Goal: Task Accomplishment & Management: Use online tool/utility

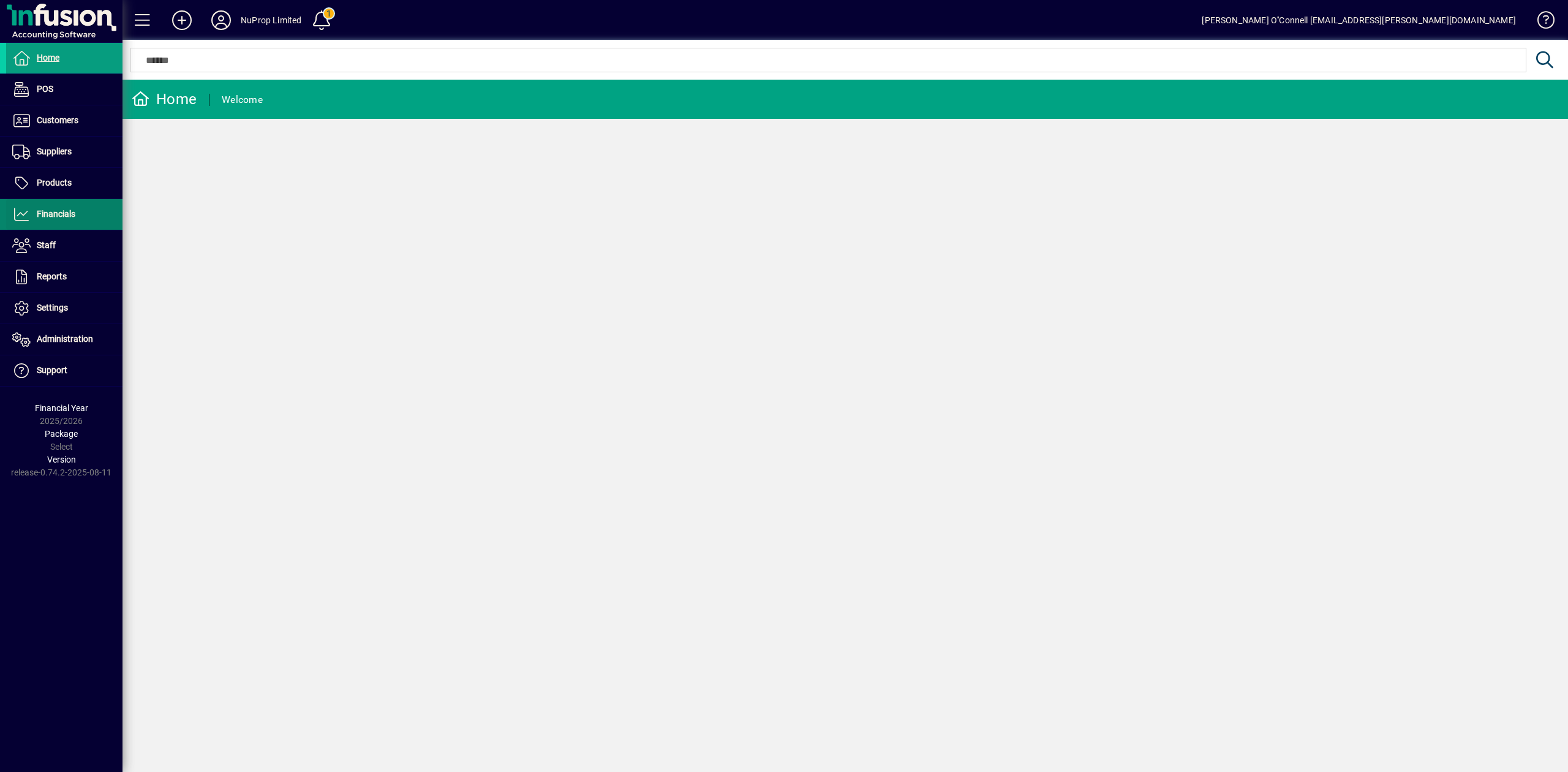
click at [68, 223] on span at bounding box center [65, 214] width 117 height 29
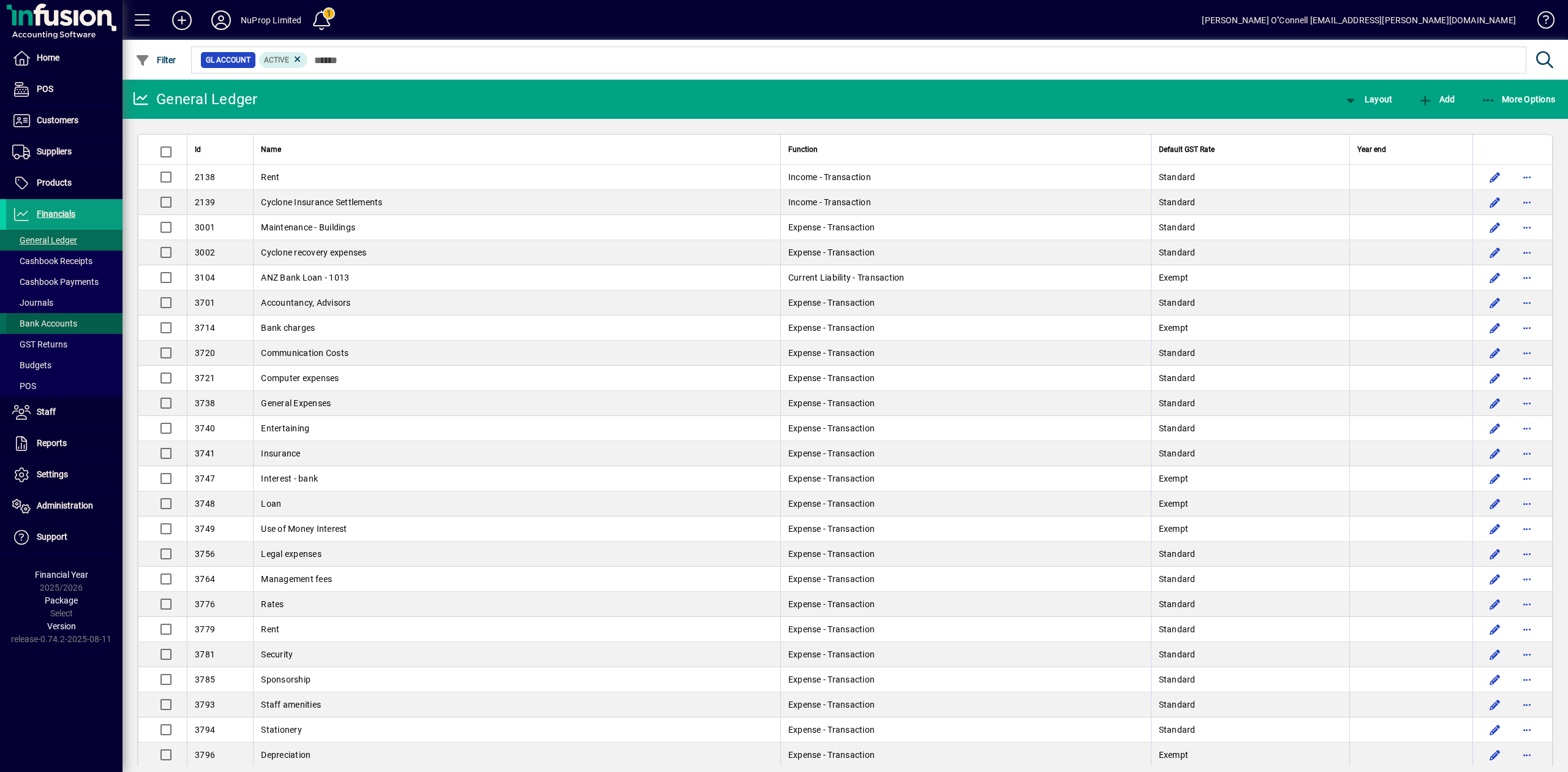
click at [52, 327] on span "Bank Accounts" at bounding box center [44, 323] width 65 height 9
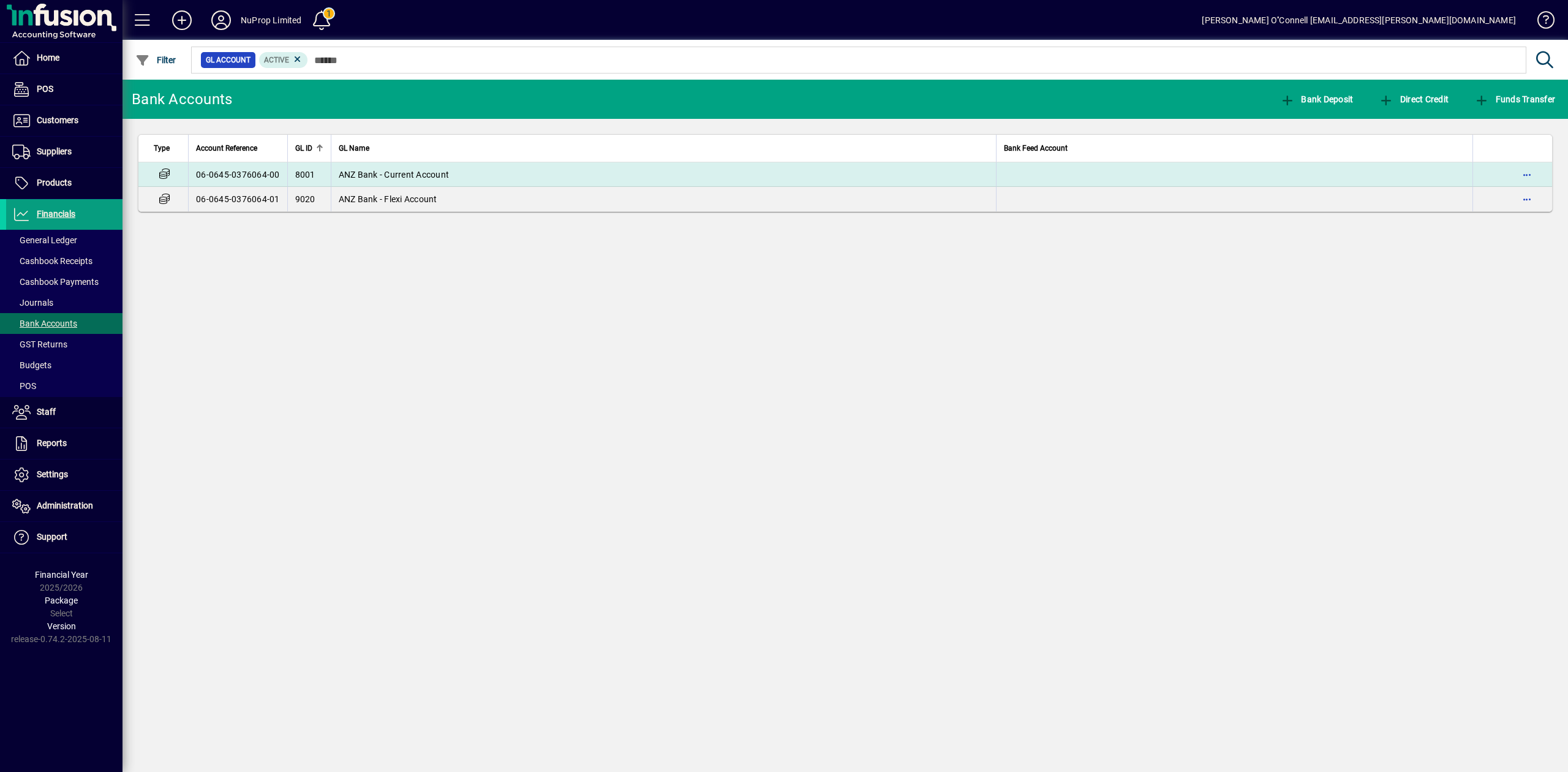
click at [452, 171] on td "ANZ Bank - Current Account" at bounding box center [664, 174] width 666 height 24
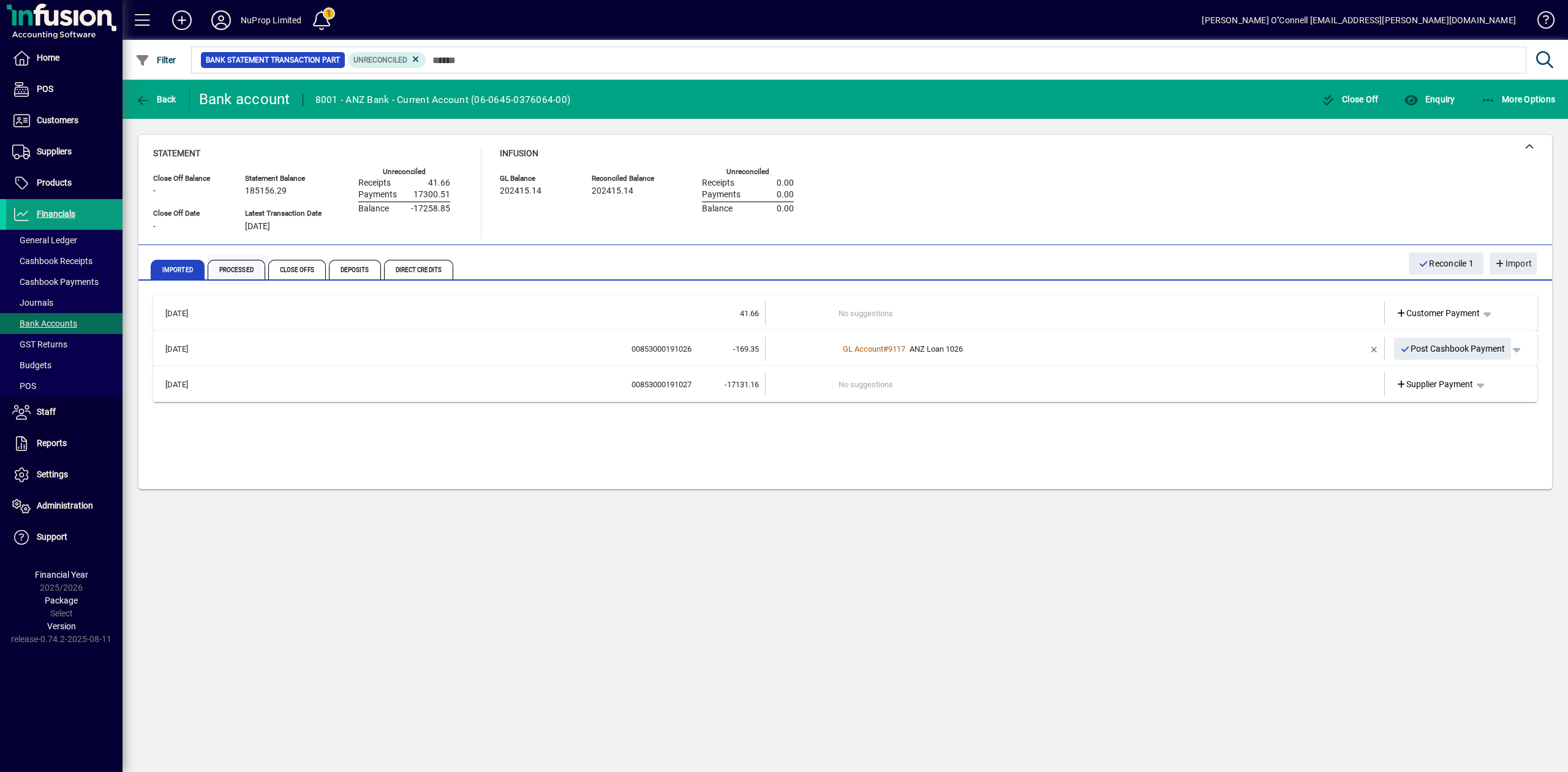
click at [238, 265] on span "Processed" at bounding box center [236, 269] width 57 height 20
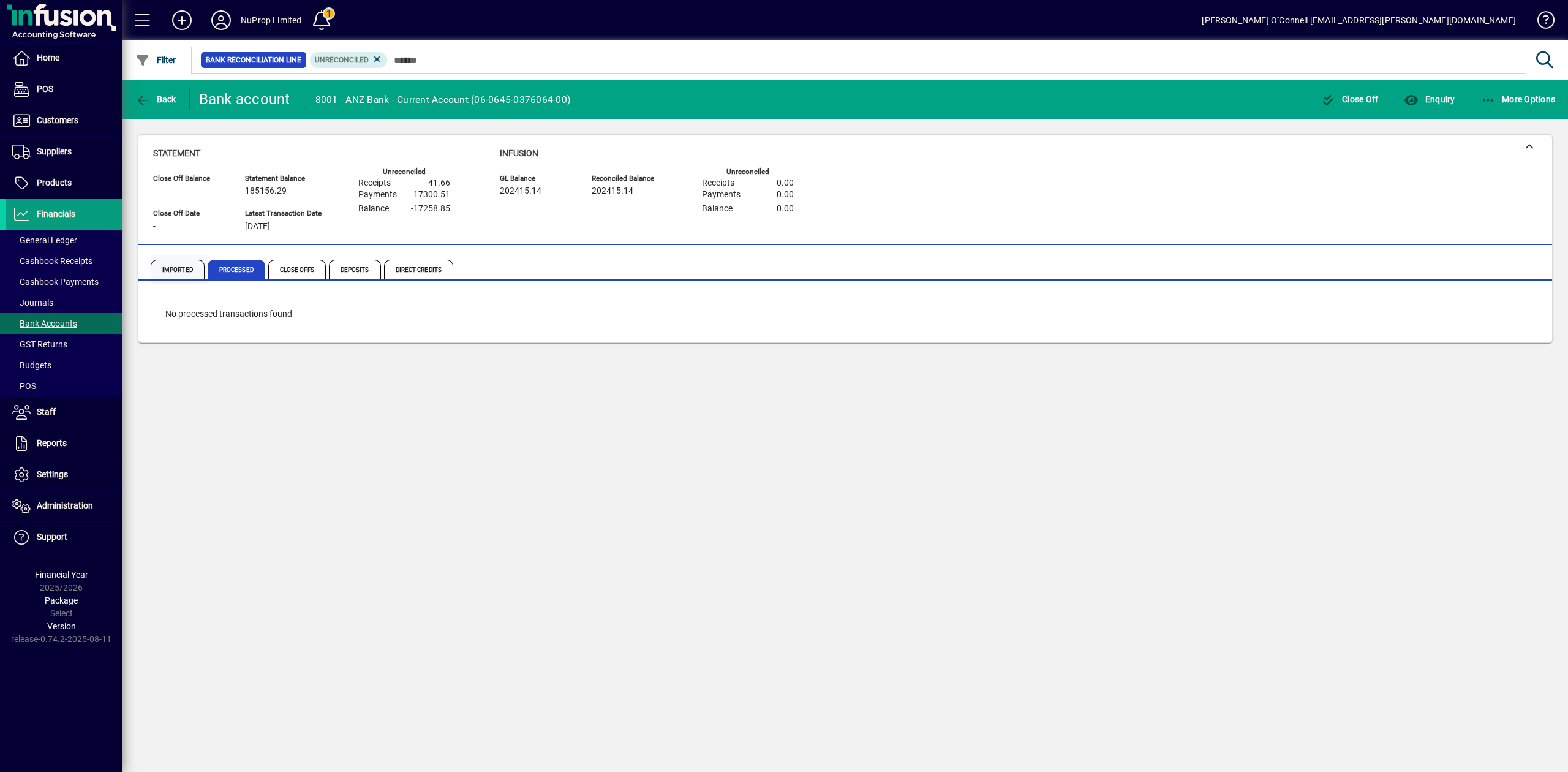
click at [174, 264] on span "Imported" at bounding box center [177, 269] width 54 height 20
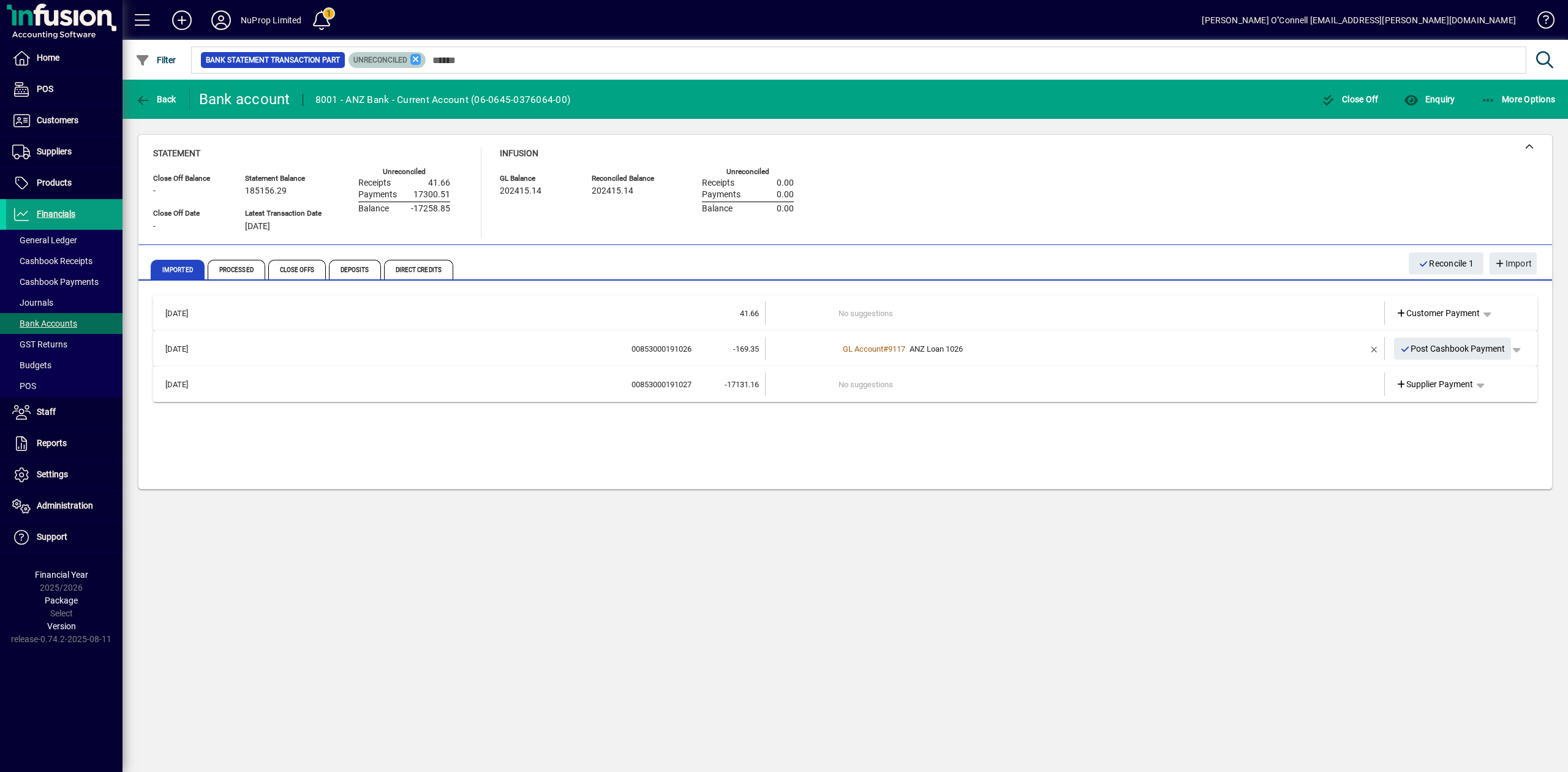
click at [411, 56] on icon at bounding box center [416, 59] width 11 height 11
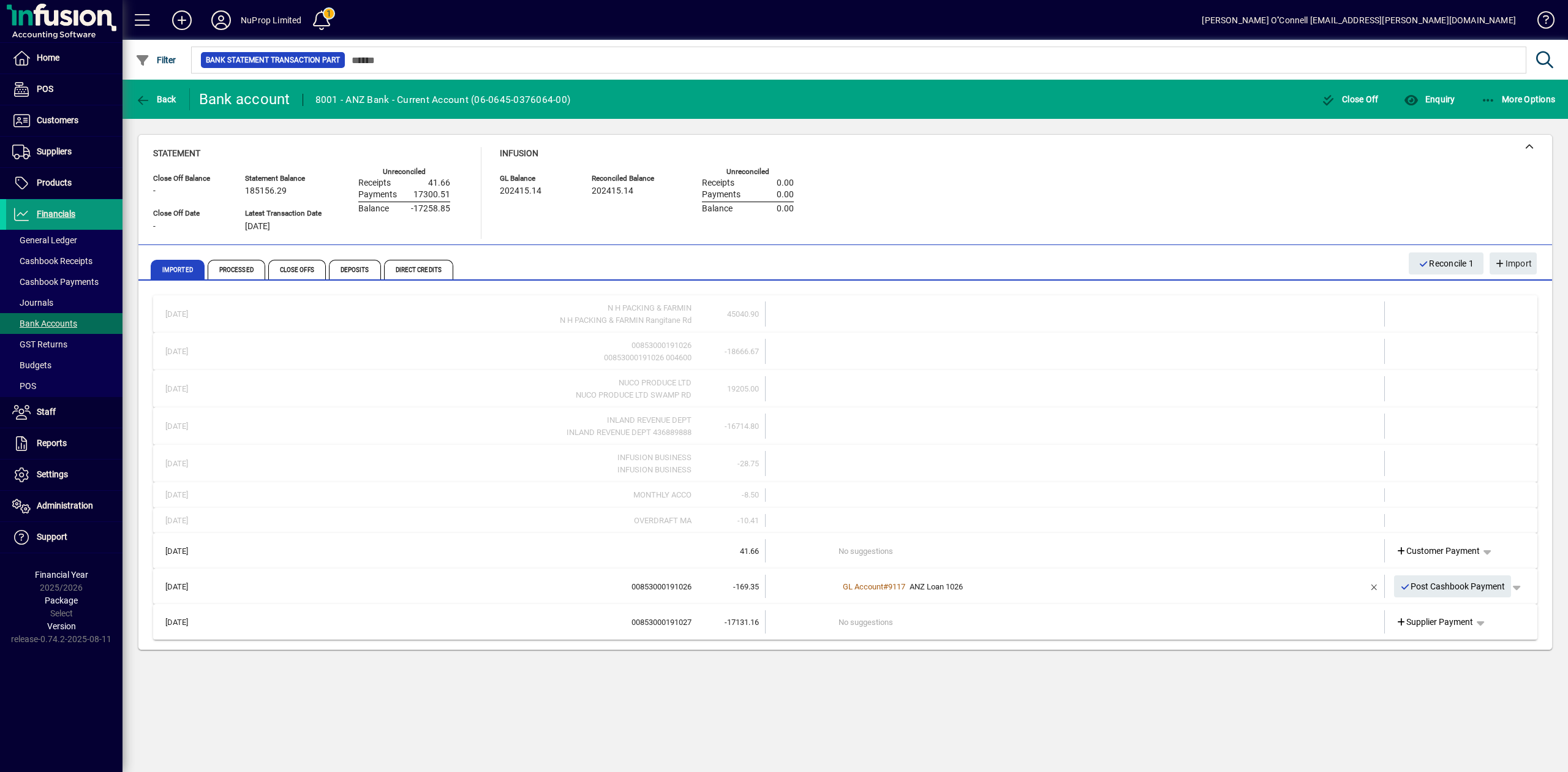
click at [72, 212] on span "Financials" at bounding box center [56, 214] width 39 height 9
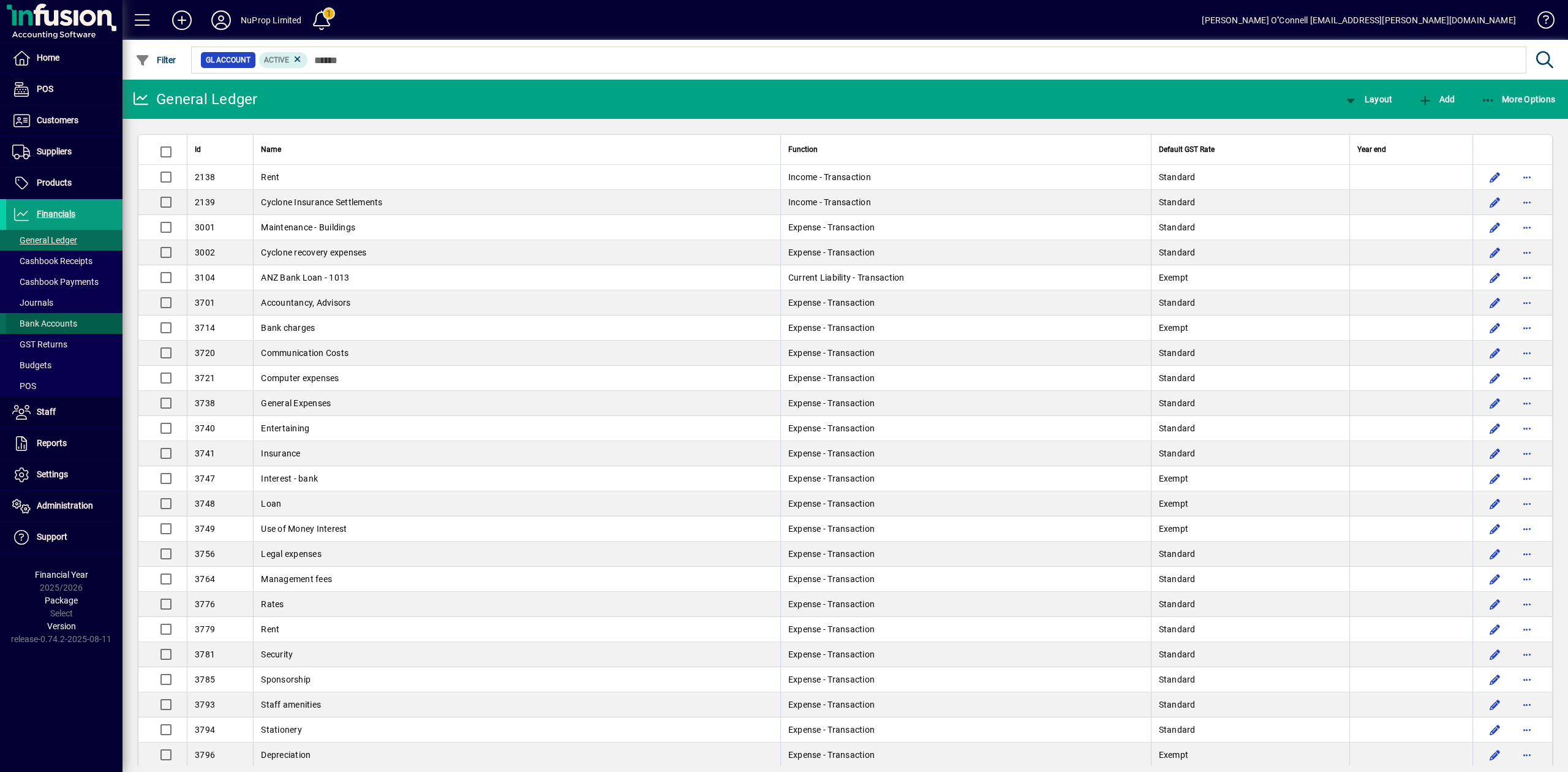
click at [60, 327] on span "Bank Accounts" at bounding box center [44, 323] width 65 height 9
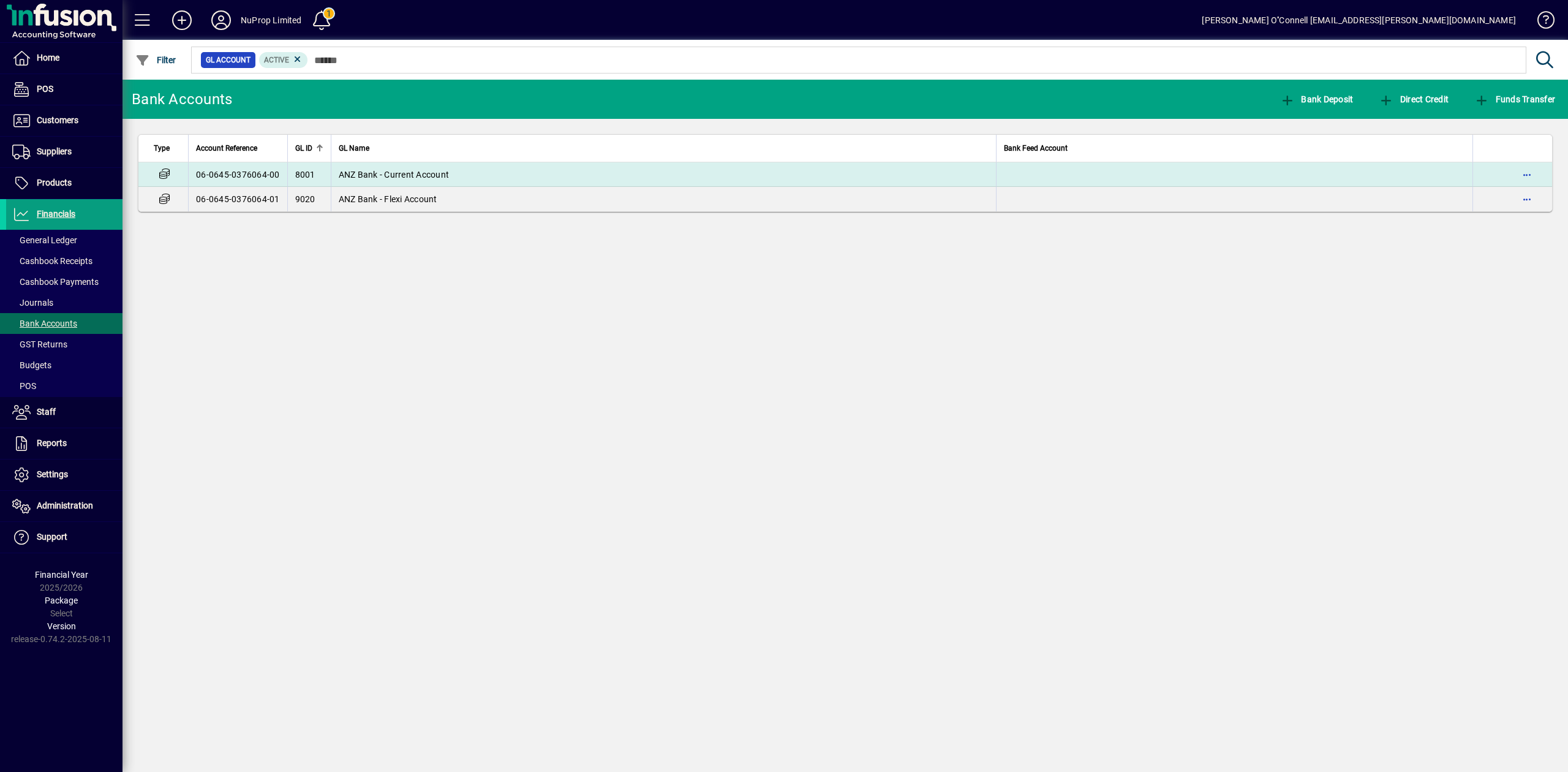
click at [505, 174] on td "ANZ Bank - Current Account" at bounding box center [664, 174] width 666 height 24
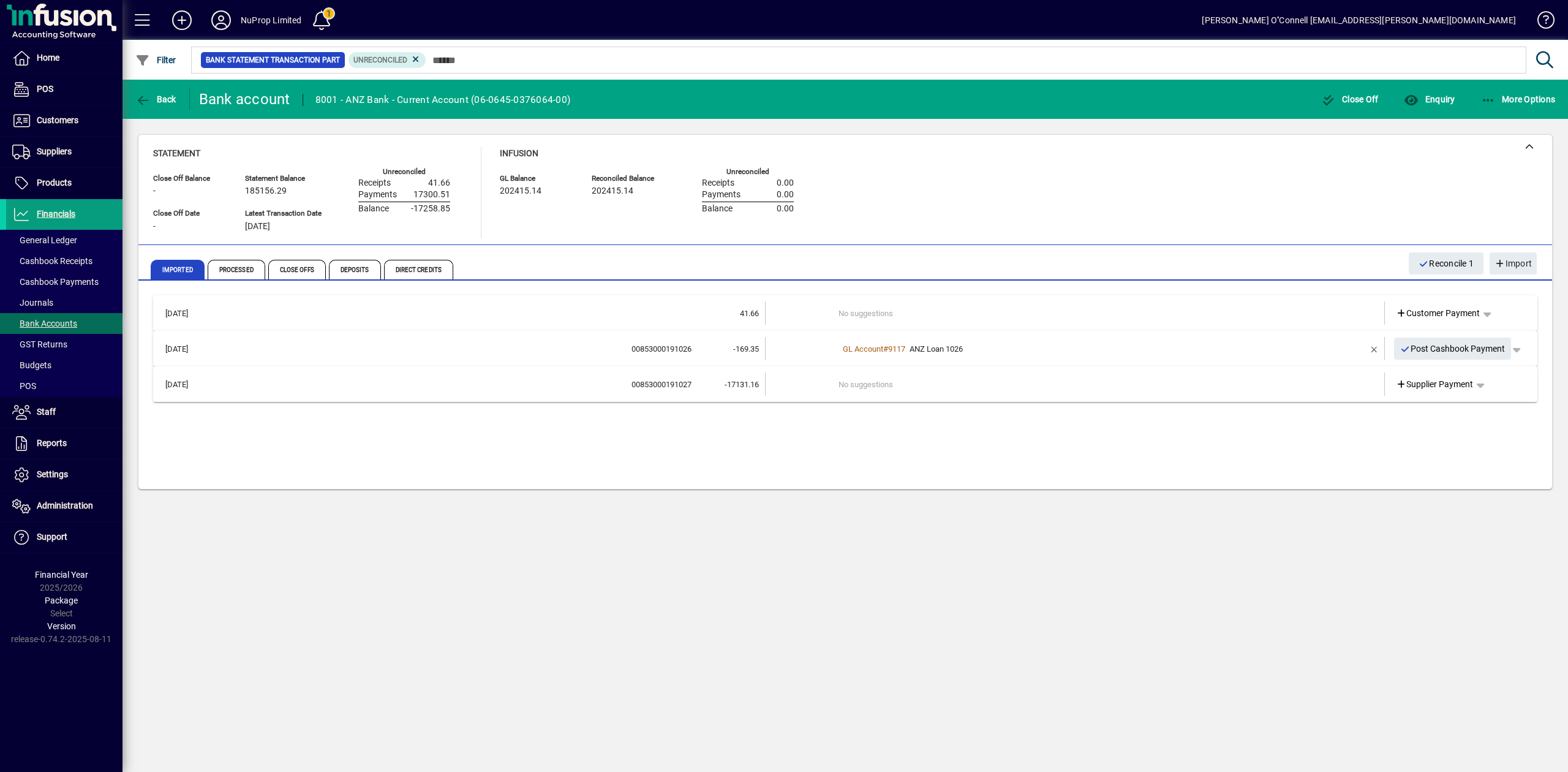
click at [201, 306] on td "[DATE]" at bounding box center [187, 313] width 57 height 24
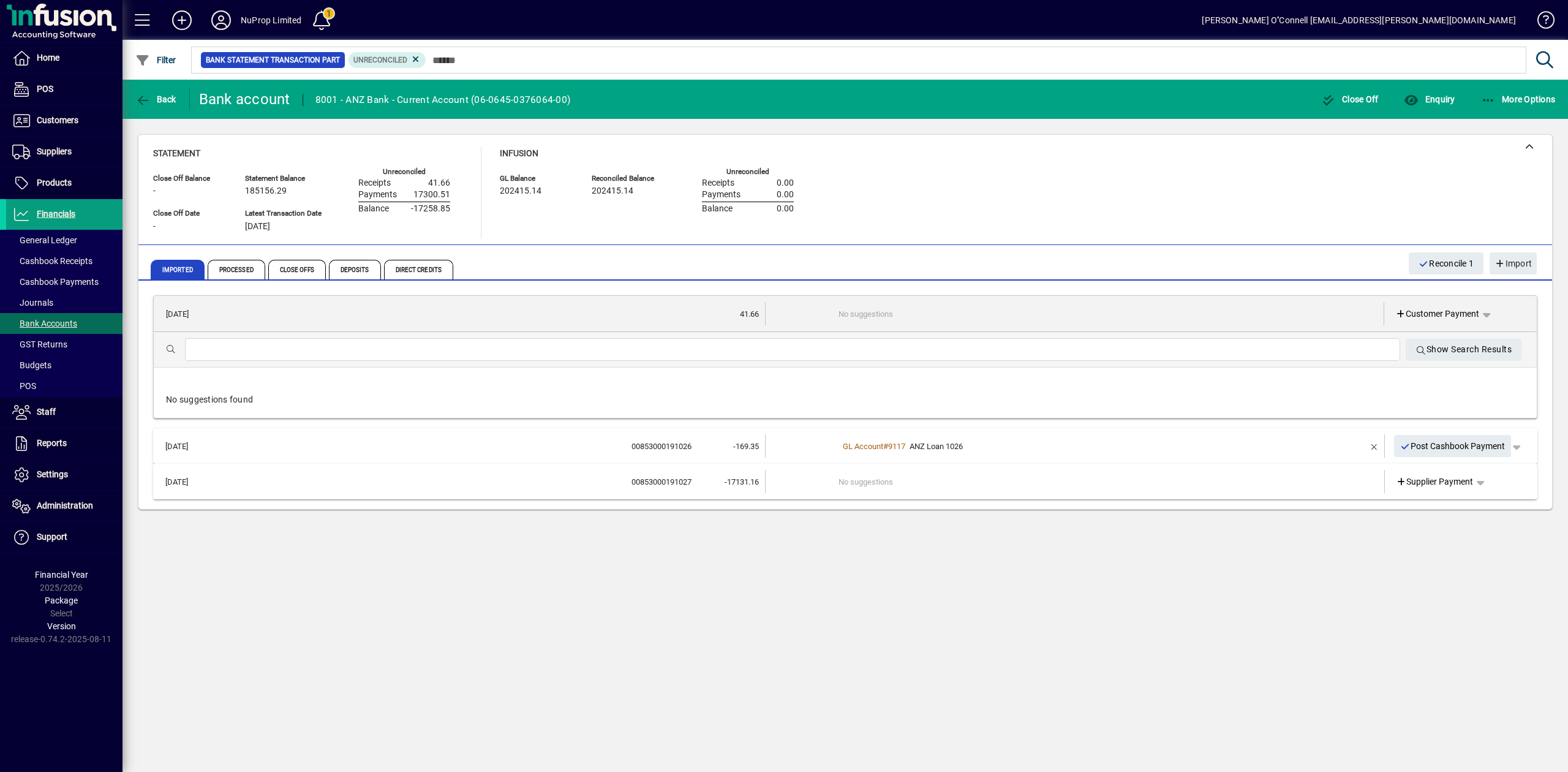
click at [216, 308] on td "[DATE]" at bounding box center [188, 314] width 57 height 24
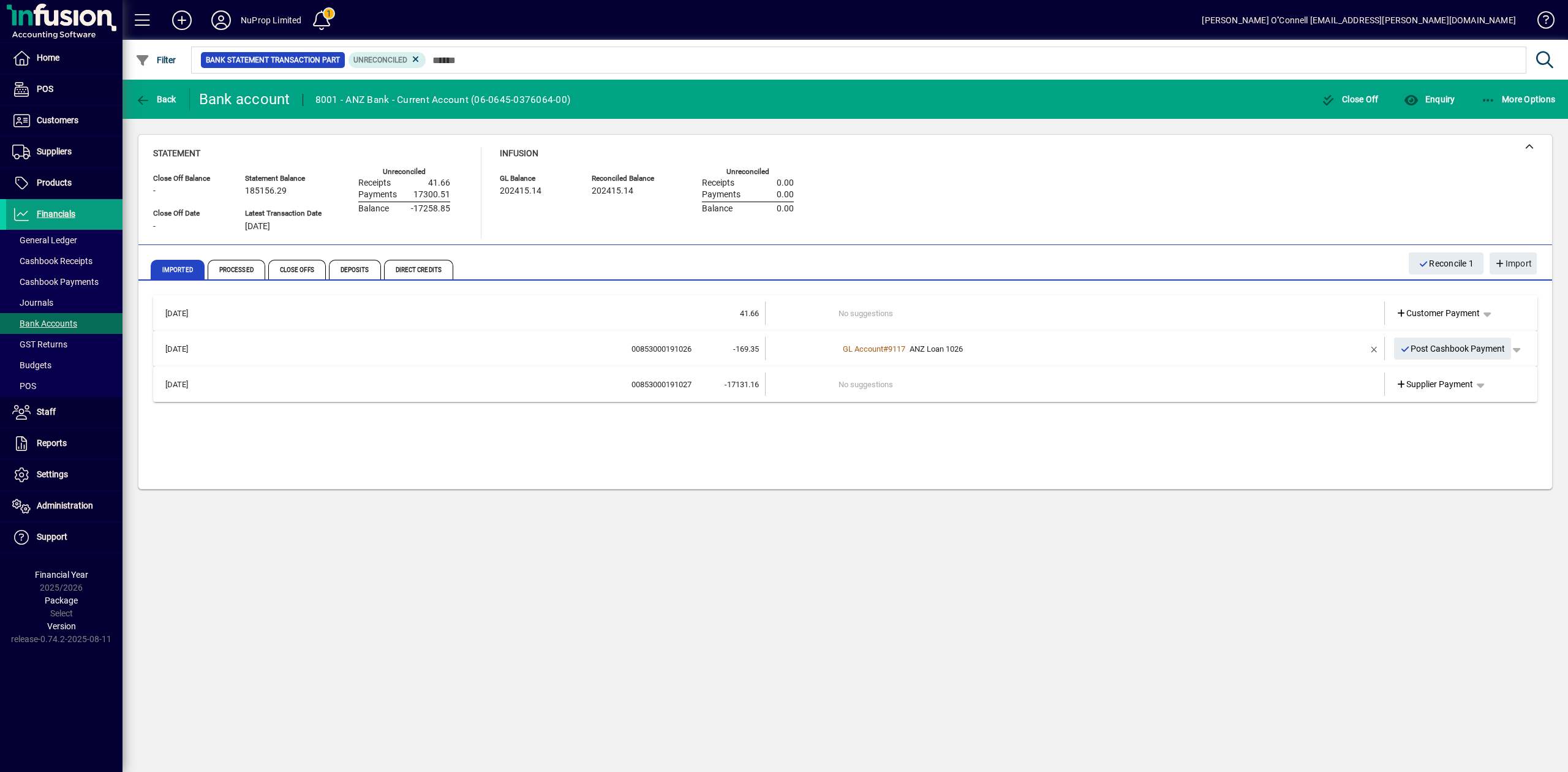
click at [809, 305] on td at bounding box center [802, 313] width 73 height 24
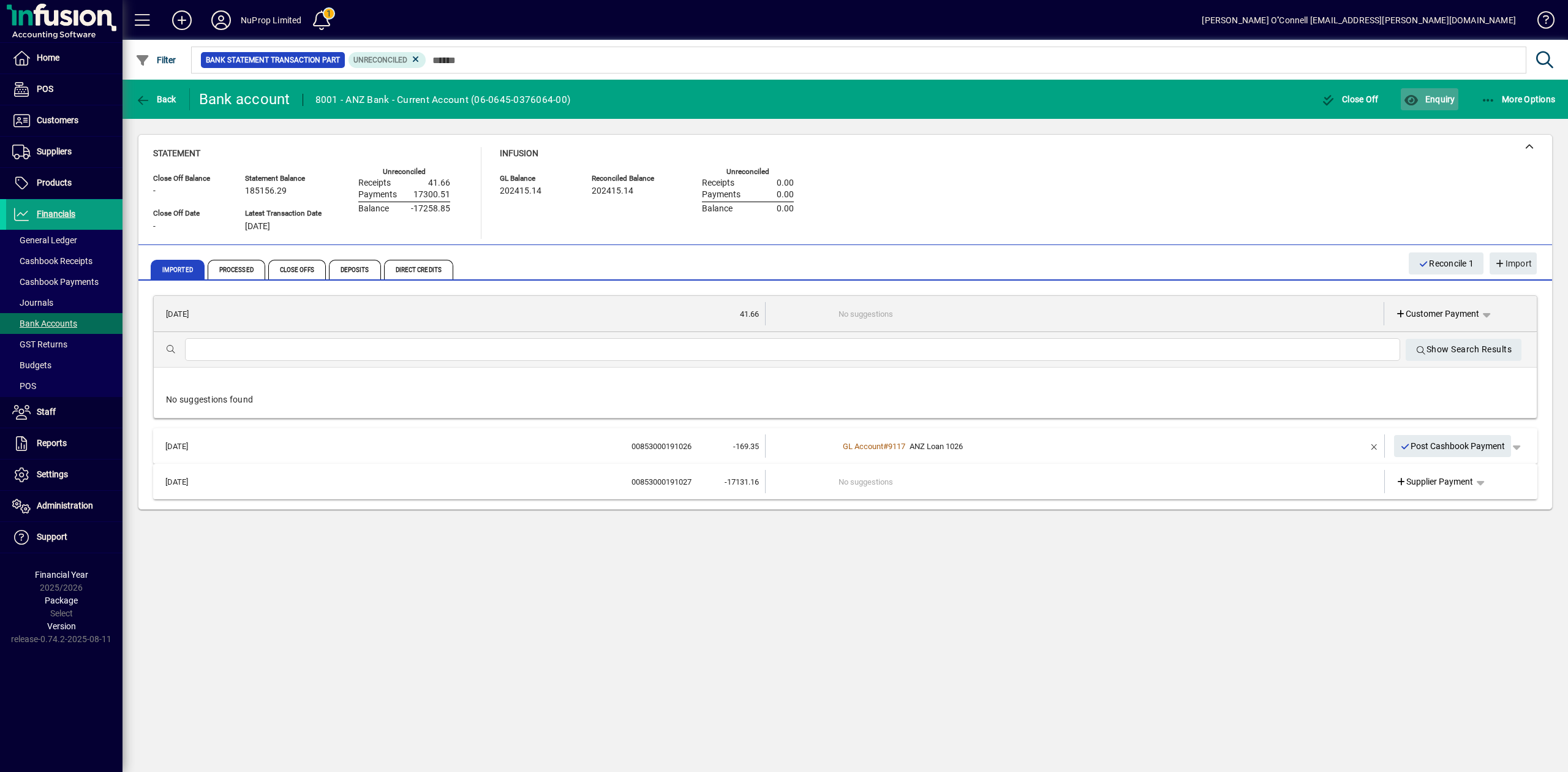
click at [1440, 102] on span "Enquiry" at bounding box center [1430, 99] width 51 height 9
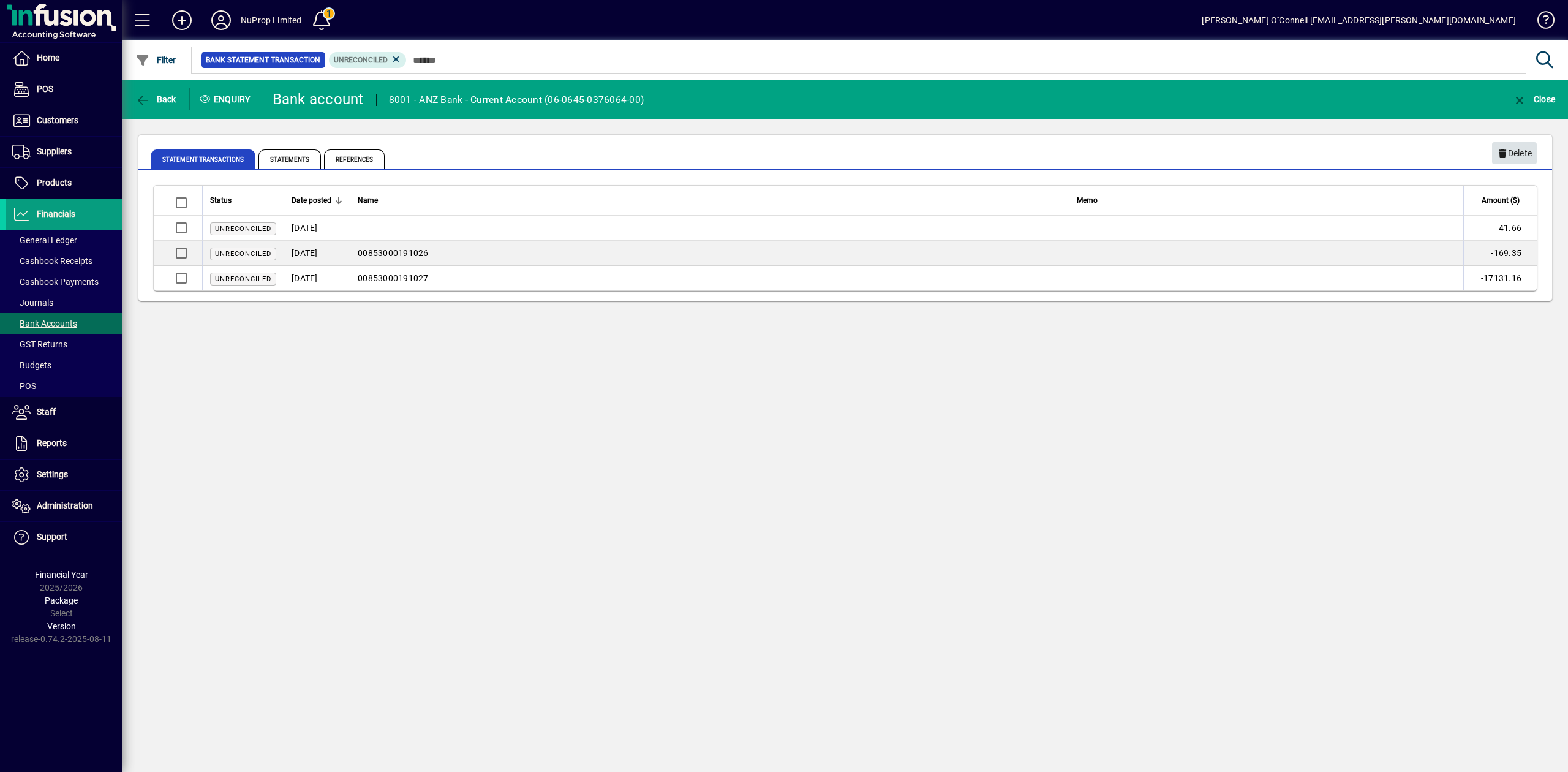
click at [1536, 150] on span "button" at bounding box center [1515, 153] width 45 height 29
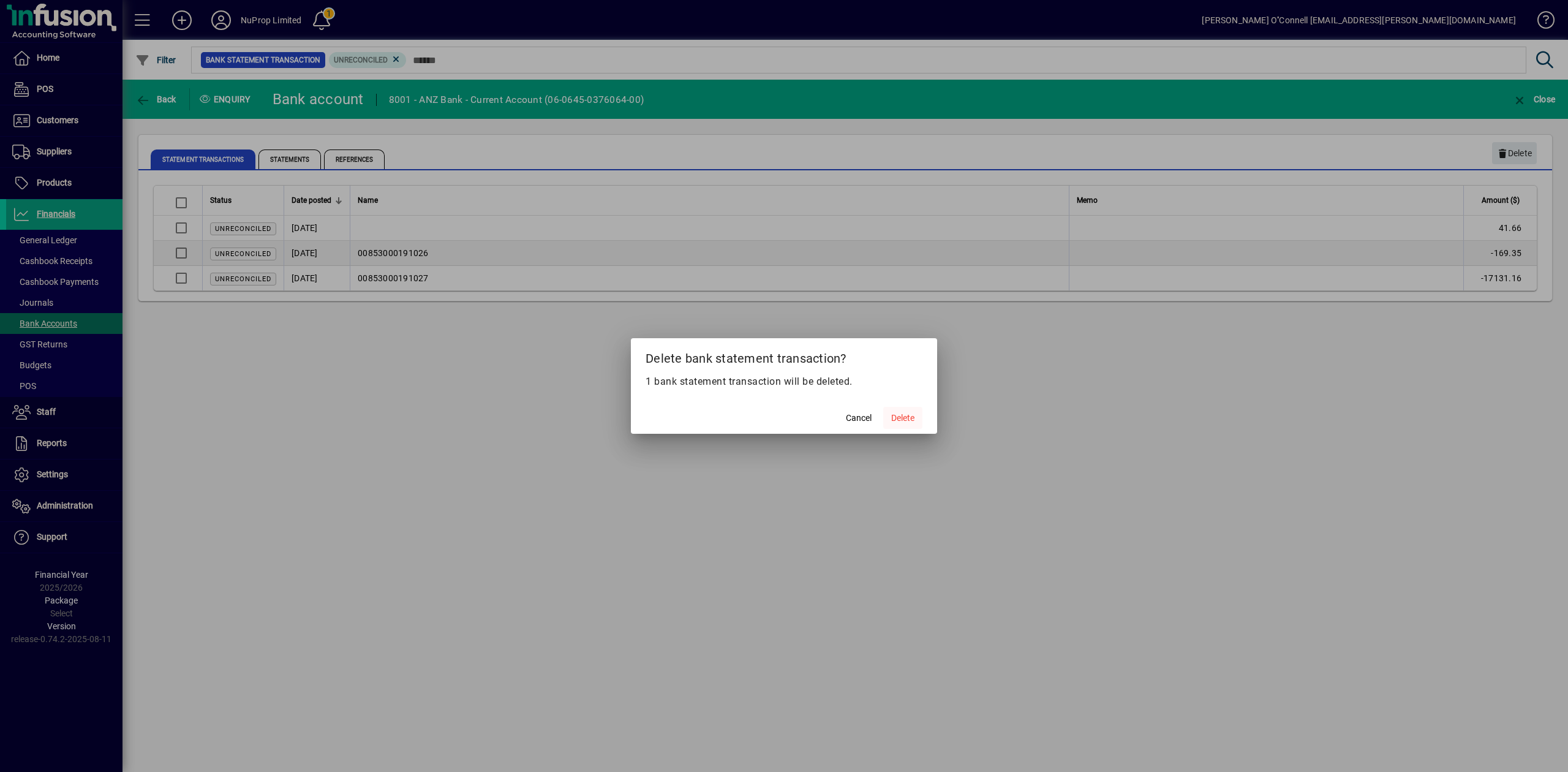
click at [920, 422] on span at bounding box center [904, 417] width 40 height 29
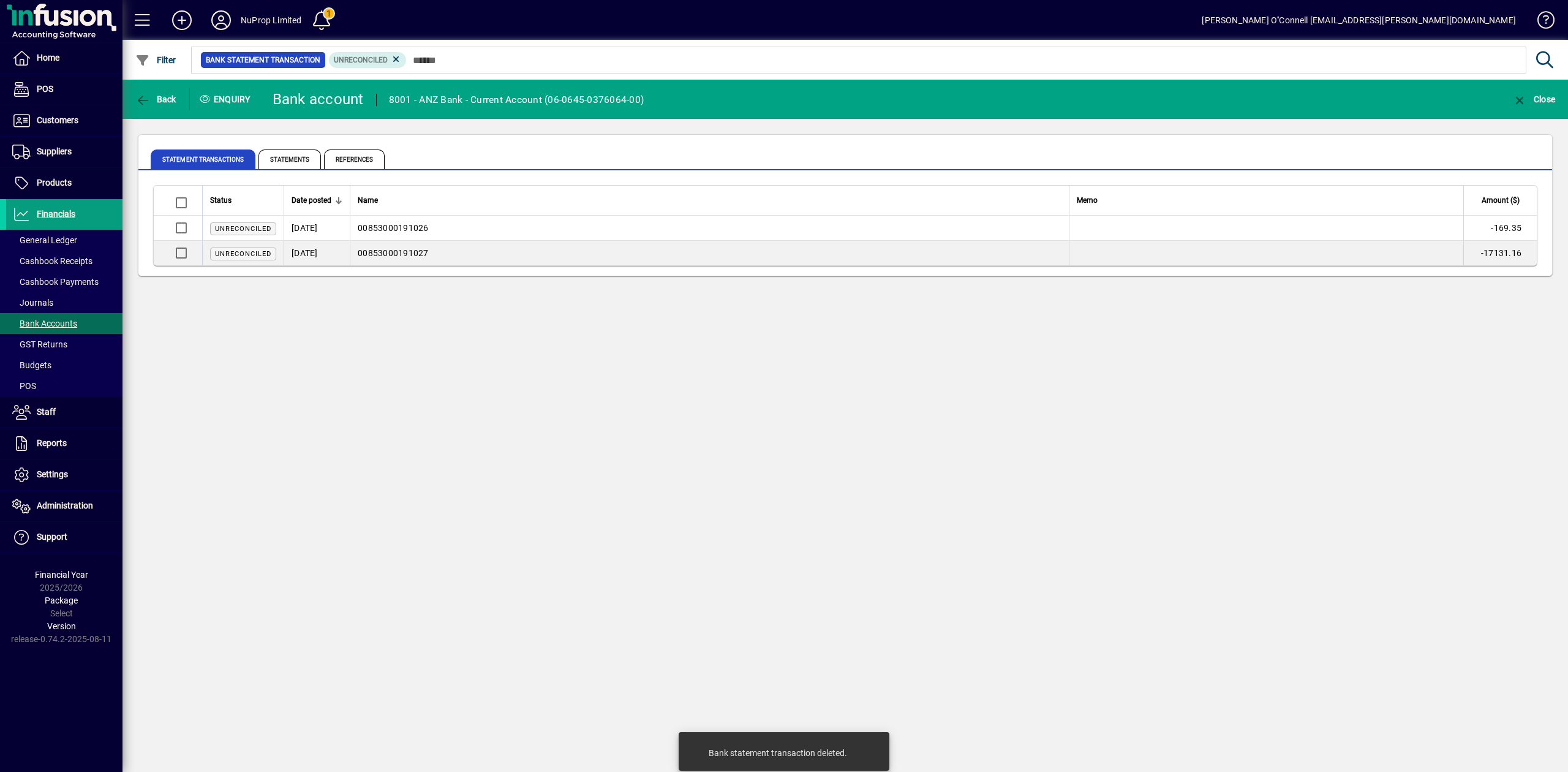
click at [1201, 415] on div "Back Enquiry Bank account 8001 - ANZ Bank - Current Account (06-0645-0376064-00…" at bounding box center [845, 426] width 1446 height 693
click at [46, 317] on span at bounding box center [65, 323] width 117 height 29
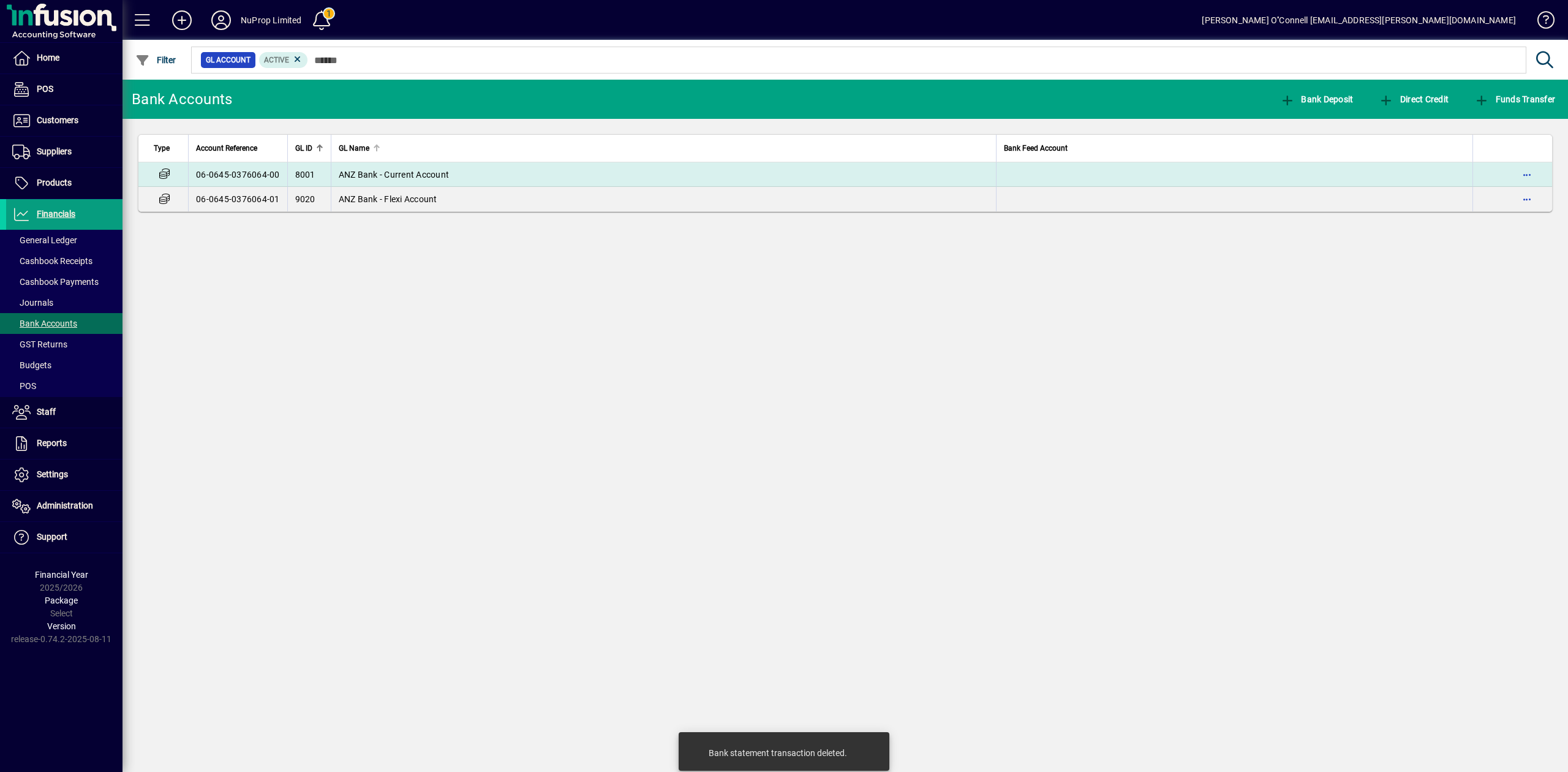
click at [346, 168] on td "ANZ Bank - Current Account" at bounding box center [664, 174] width 666 height 24
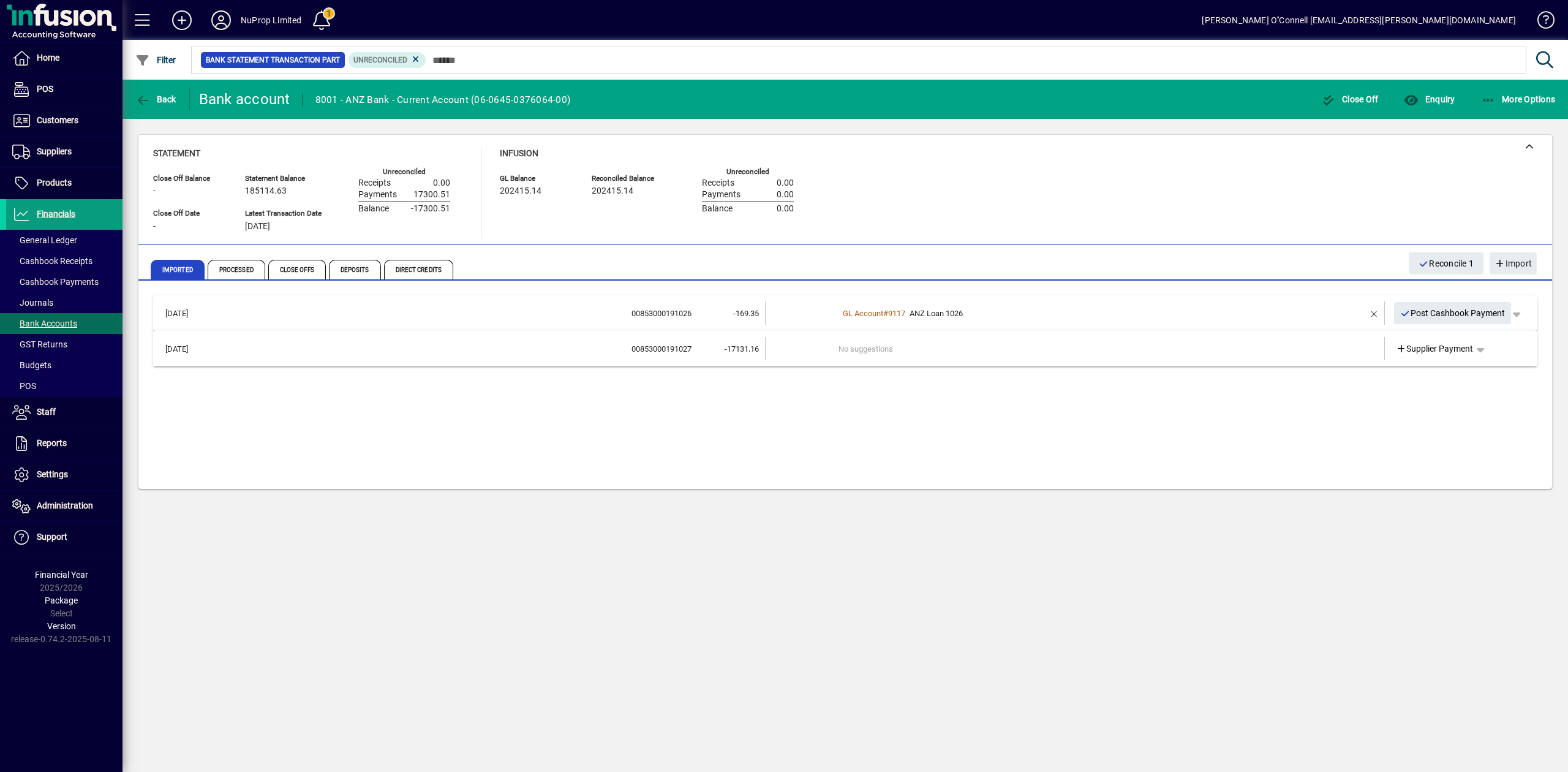
click at [672, 448] on div "[DATE] 00853000191026 -169.35 GL Account # 9117 ANZ Loan 1026 Post Cashbook Pay…" at bounding box center [845, 387] width 1384 height 184
click at [171, 270] on span "Imported" at bounding box center [177, 269] width 54 height 20
click at [87, 319] on span at bounding box center [65, 323] width 117 height 29
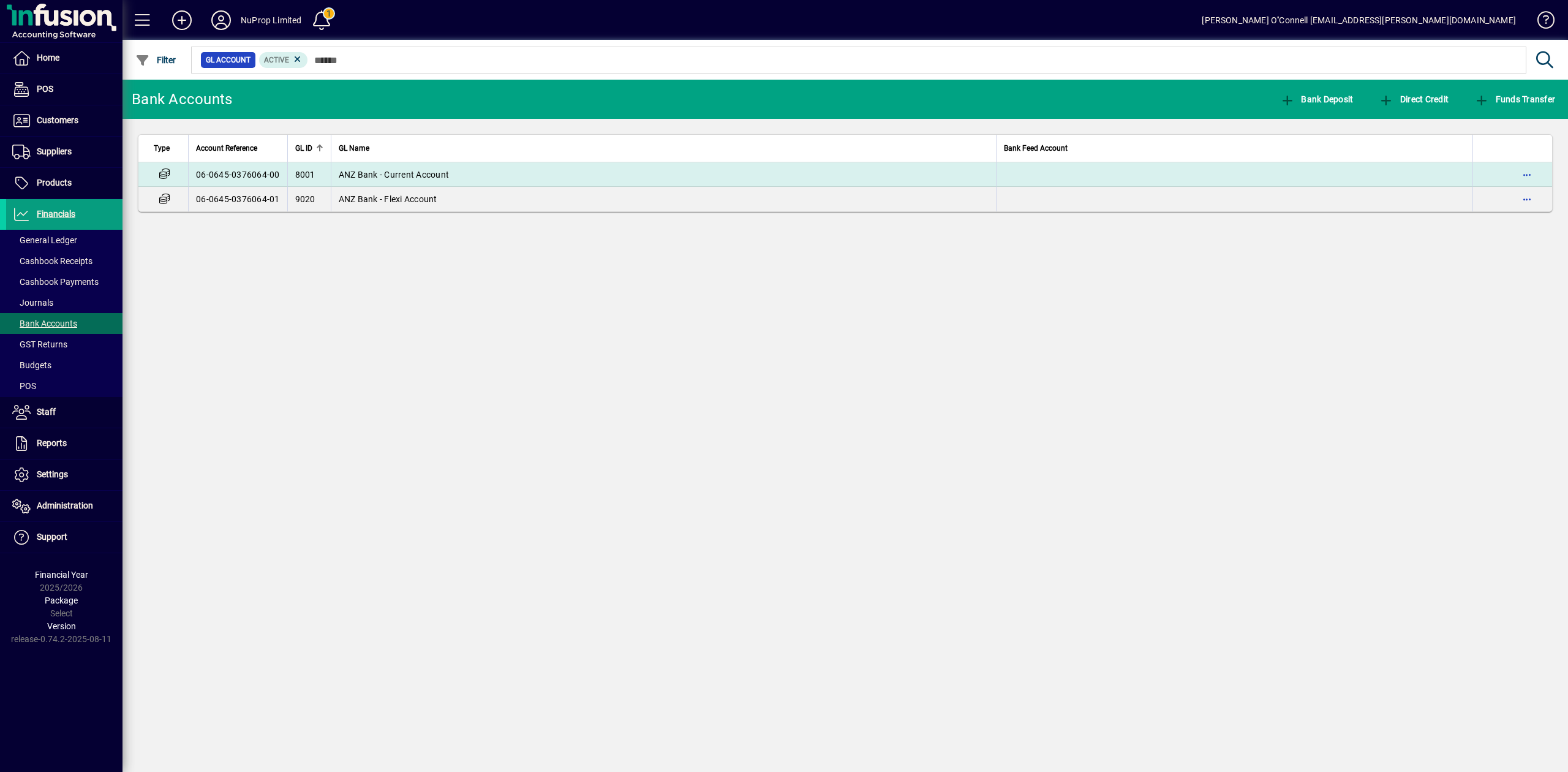
click at [1285, 168] on td at bounding box center [1234, 174] width 476 height 24
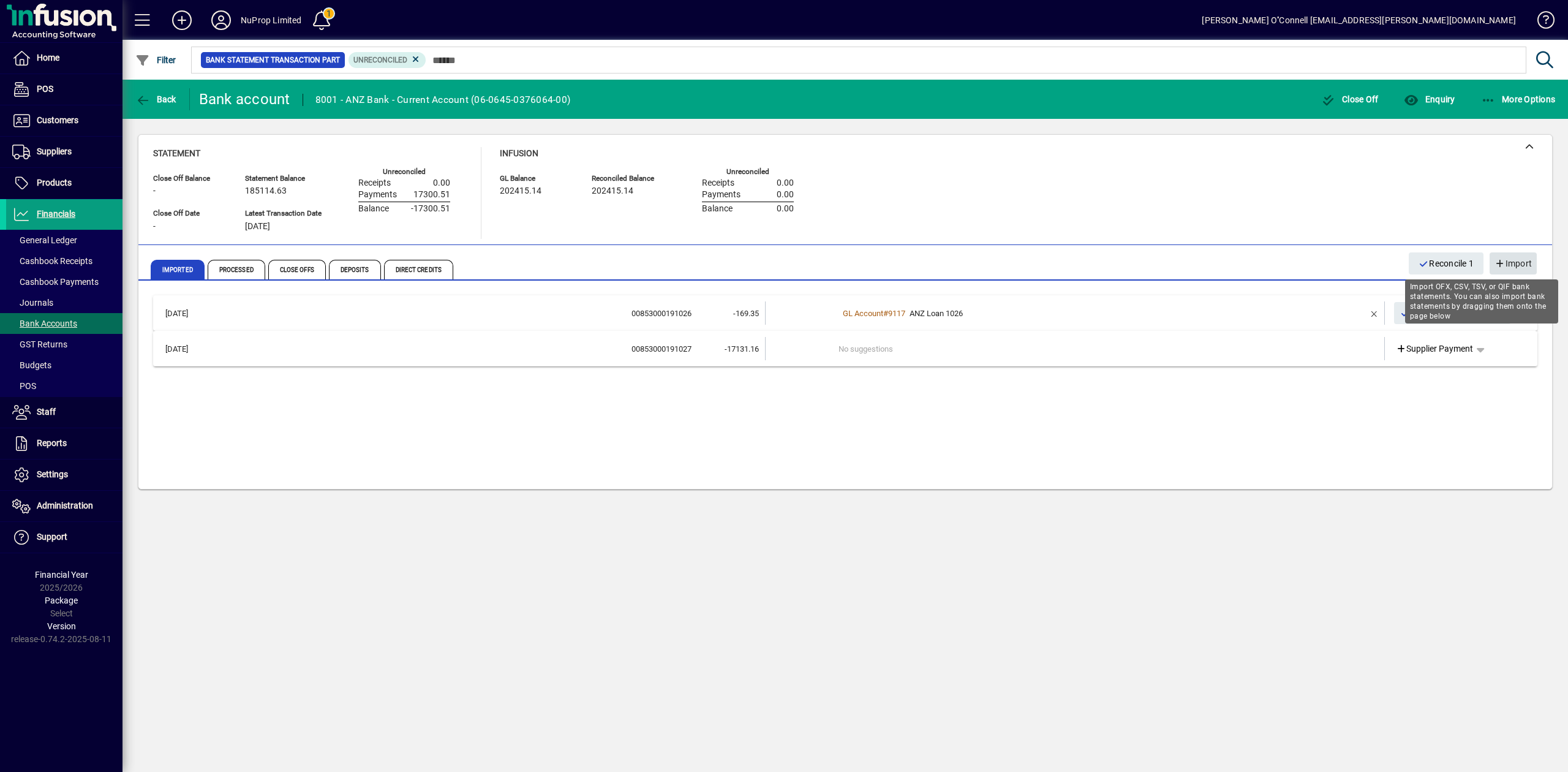
click at [1529, 261] on span "Import" at bounding box center [1513, 263] width 38 height 20
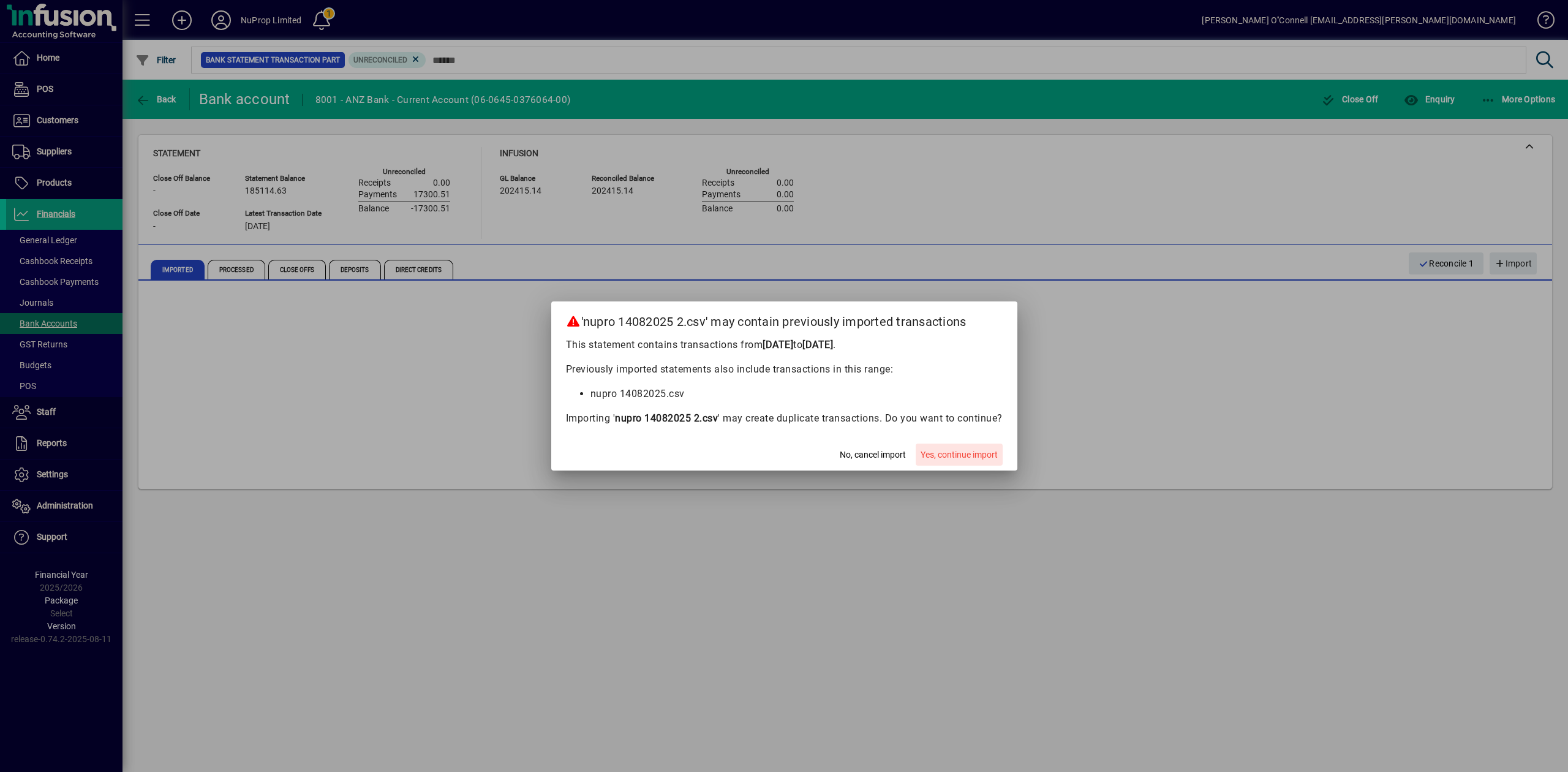
click at [969, 446] on span "button" at bounding box center [959, 454] width 87 height 29
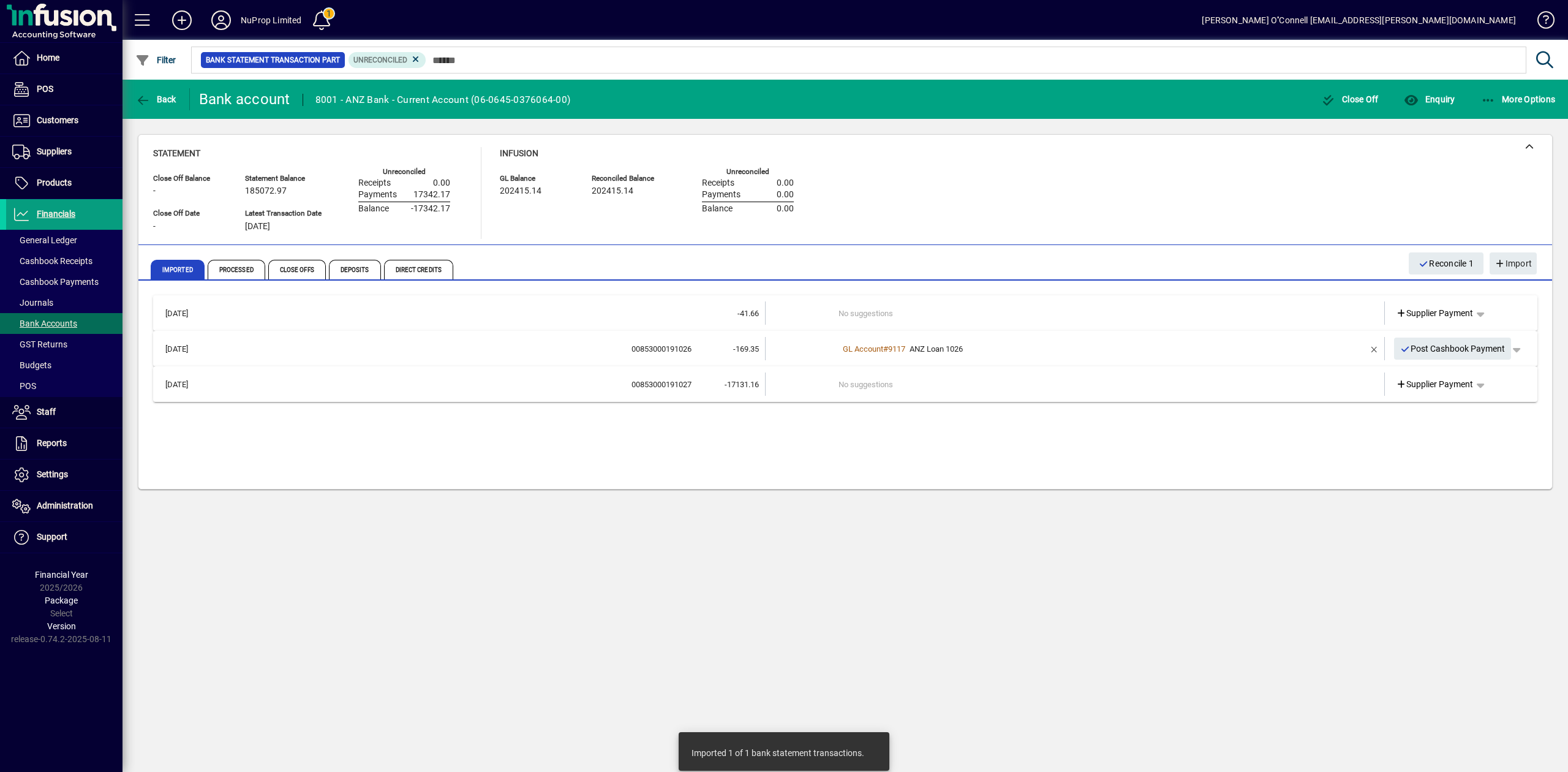
click at [1028, 196] on div "Statement Close Off Balance - Close Off Date - Statement Balance 185072.97 Late…" at bounding box center [845, 193] width 1384 height 92
